Goal: Find specific page/section: Find specific page/section

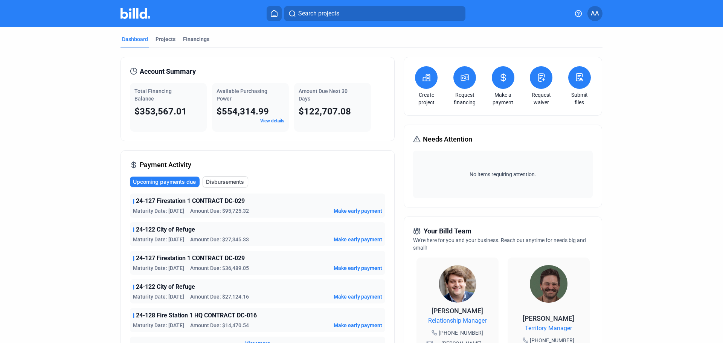
scroll to position [38, 0]
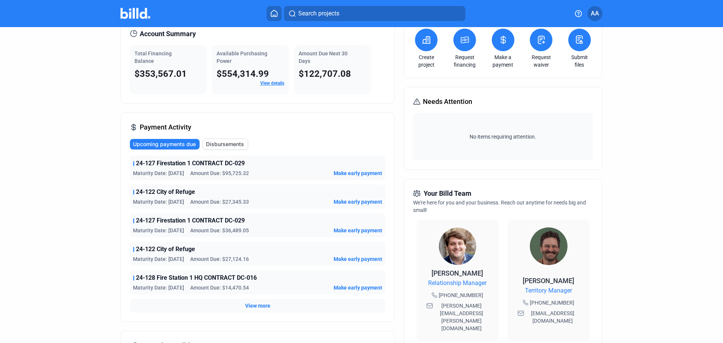
click at [251, 306] on span "View more" at bounding box center [257, 306] width 25 height 8
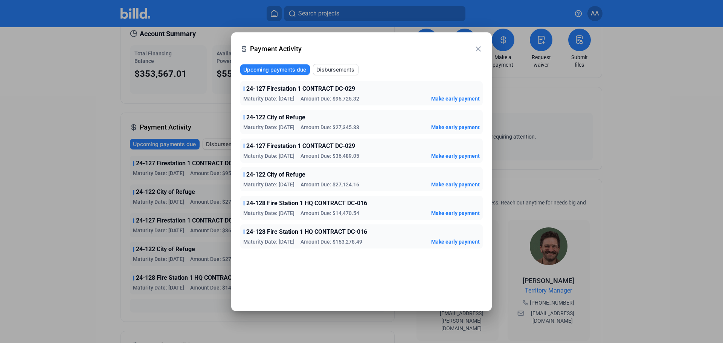
drag, startPoint x: 695, startPoint y: 106, endPoint x: 697, endPoint y: 90, distance: 16.3
click at [695, 106] on div at bounding box center [361, 171] width 723 height 343
